Goal: Information Seeking & Learning: Learn about a topic

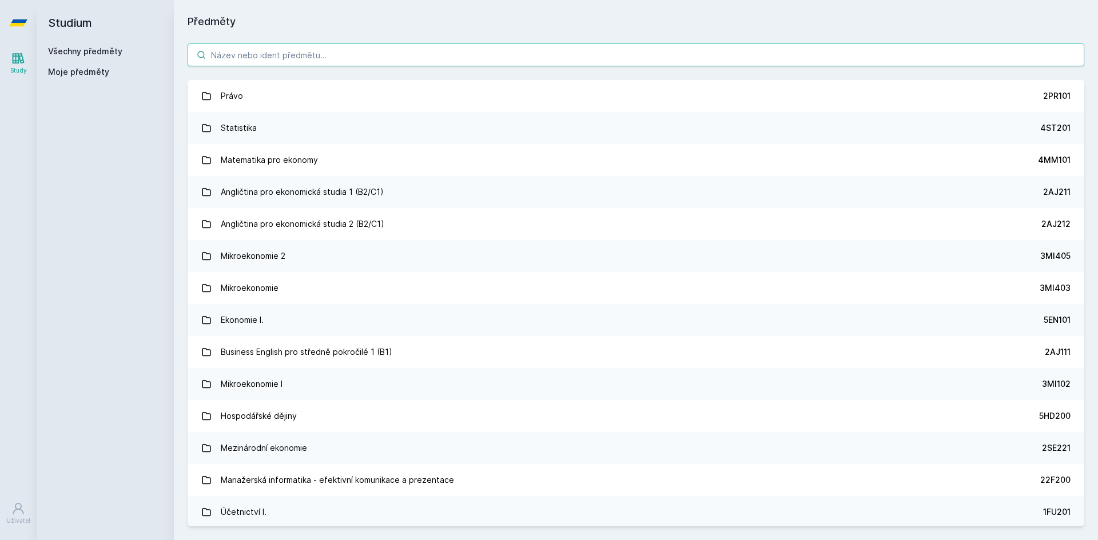
click at [343, 62] on input "search" at bounding box center [636, 54] width 897 height 23
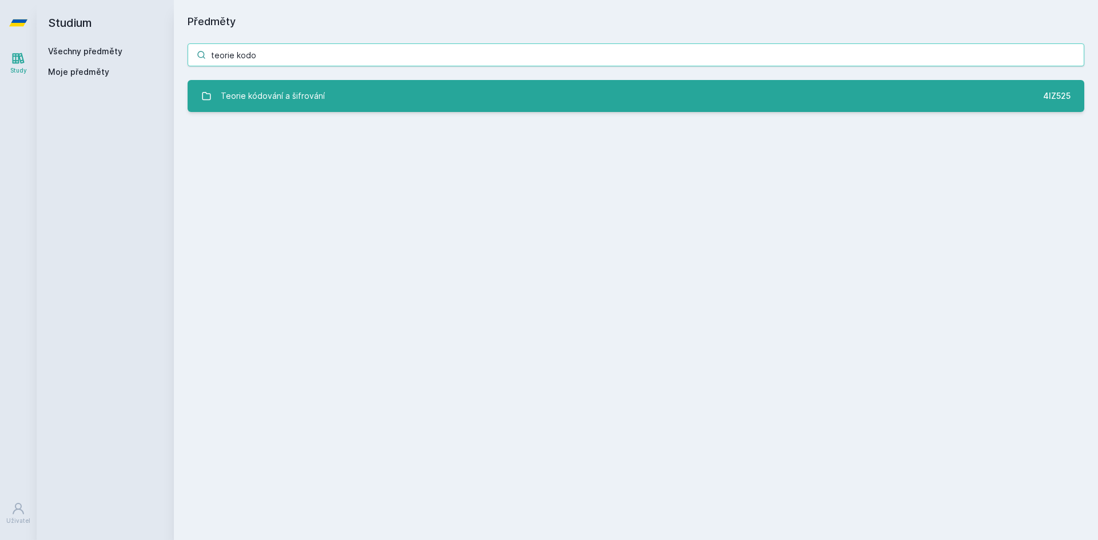
type input "teorie kodo"
click at [341, 94] on link "Teorie kódování a šifrování 4IZ525" at bounding box center [636, 96] width 897 height 32
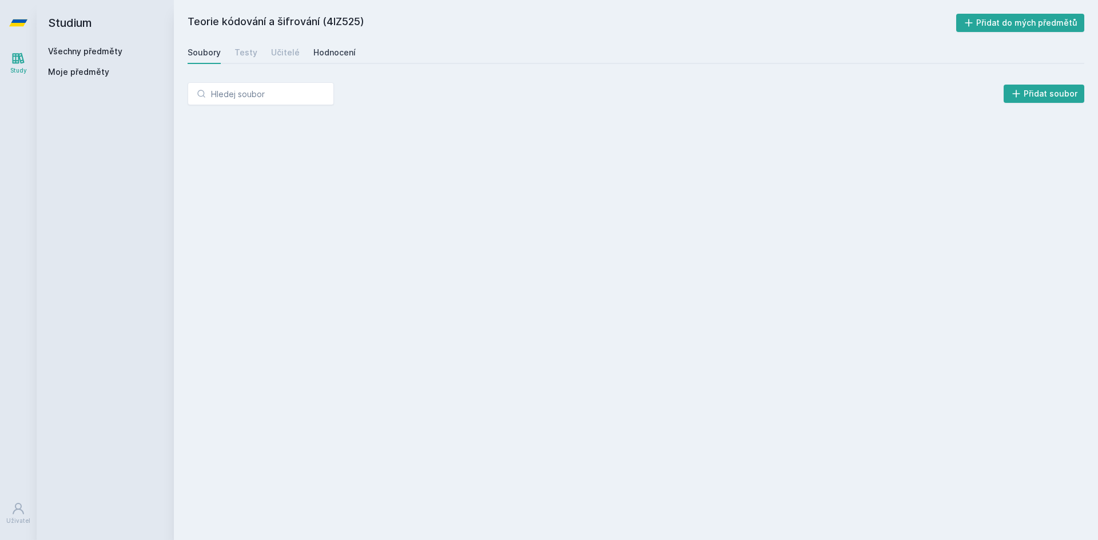
click at [328, 51] on div "Hodnocení" at bounding box center [334, 52] width 42 height 11
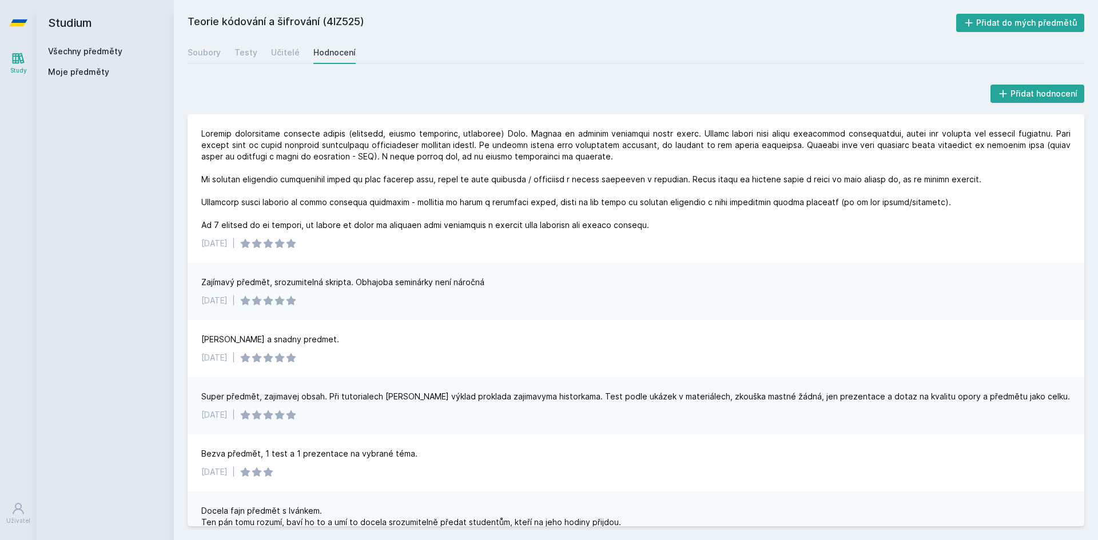
drag, startPoint x: 328, startPoint y: 19, endPoint x: 358, endPoint y: 19, distance: 30.3
click at [358, 19] on h2 "Teorie kódování a šifrování (4IZ525)" at bounding box center [572, 23] width 768 height 18
copy h2 "4IZ525"
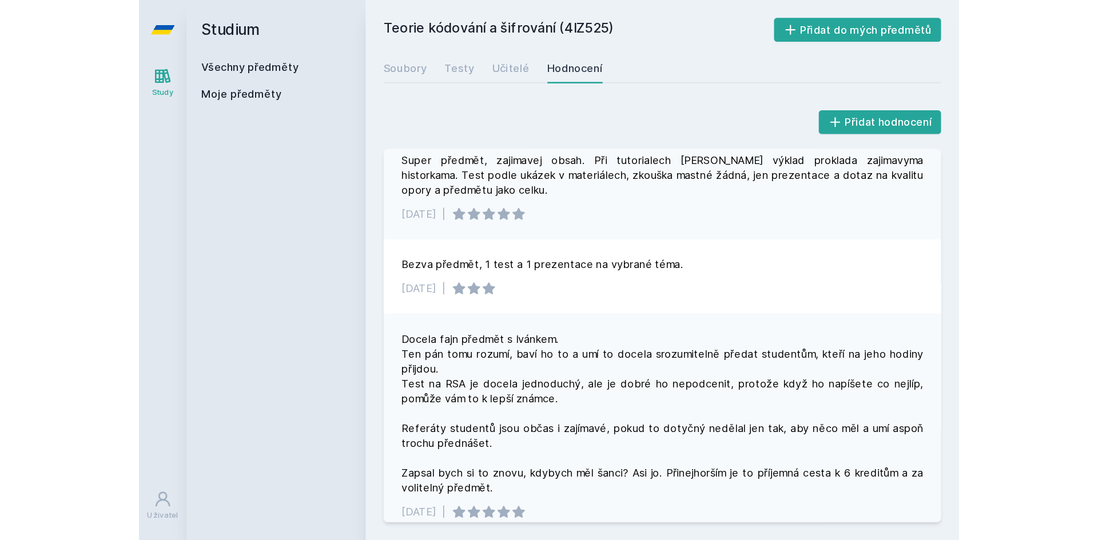
scroll to position [274, 0]
